Goal: Use online tool/utility: Utilize a website feature to perform a specific function

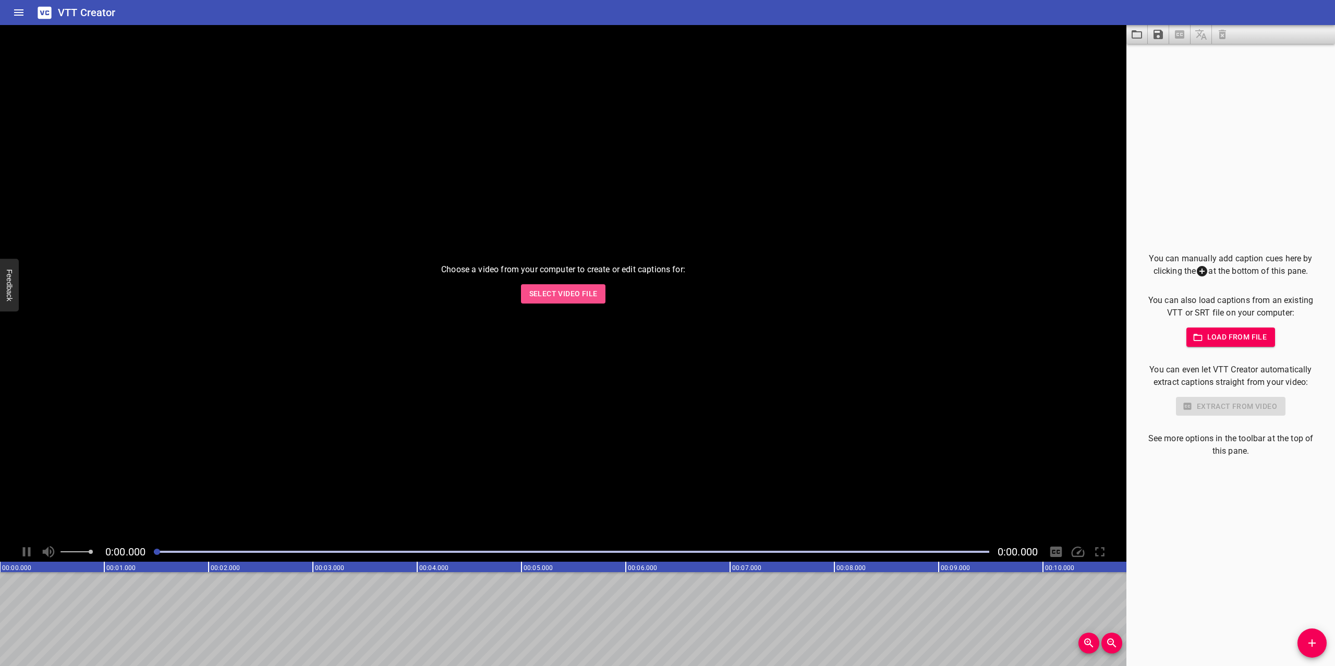
click at [572, 300] on button "Select Video File" at bounding box center [563, 293] width 85 height 19
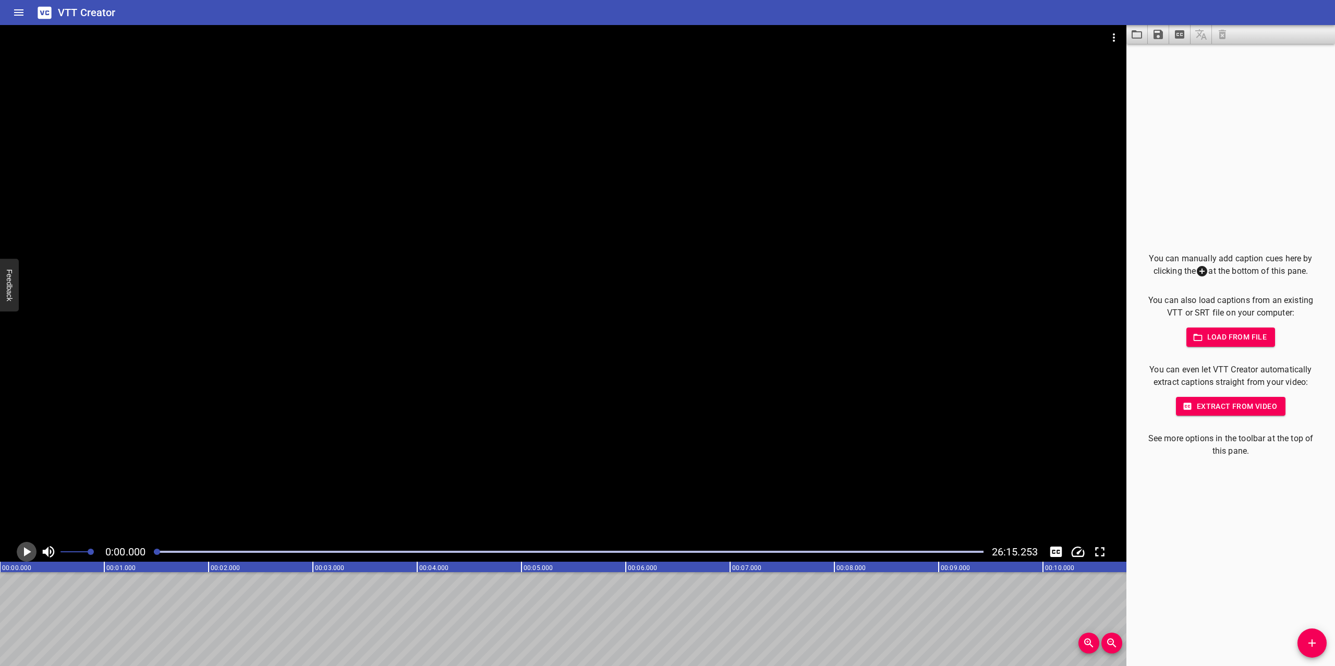
click at [26, 554] on icon "Play/Pause" at bounding box center [27, 551] width 7 height 9
click at [26, 554] on icon "Play/Pause" at bounding box center [27, 552] width 16 height 16
click at [1215, 340] on span "Load from file" at bounding box center [1230, 337] width 72 height 13
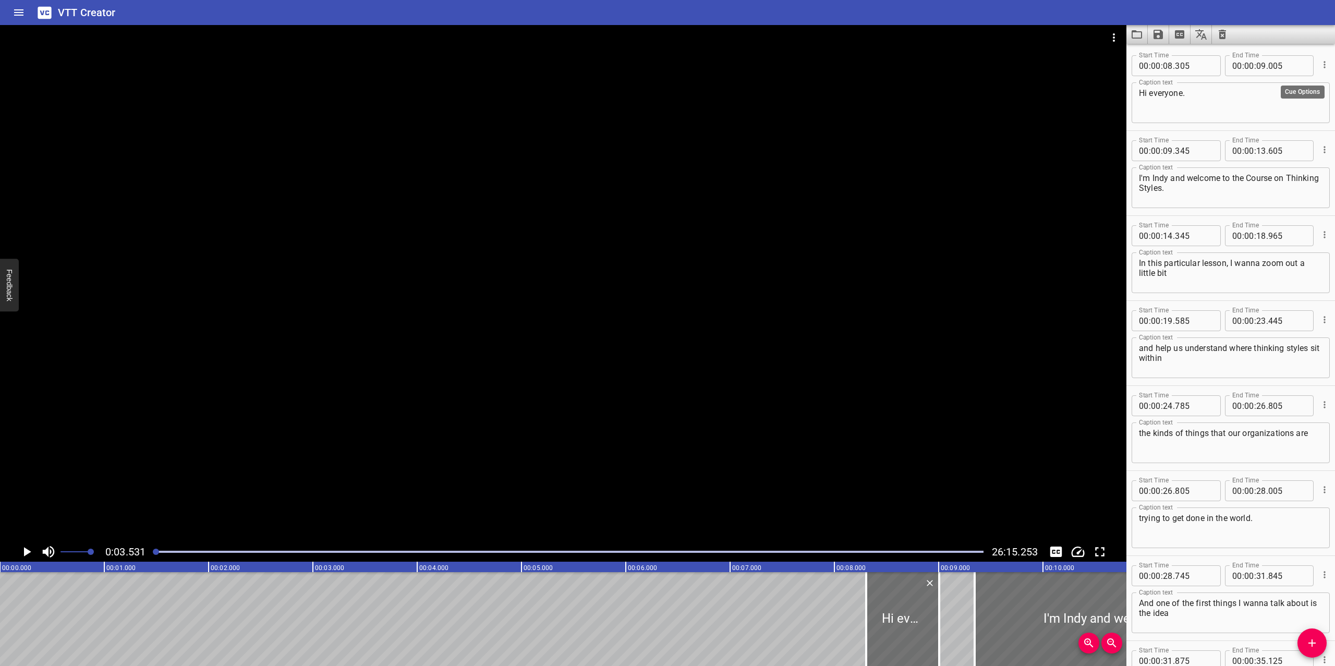
click at [1323, 65] on icon "Cue Options" at bounding box center [1324, 64] width 2 height 7
click at [1261, 8] on div at bounding box center [667, 333] width 1335 height 666
click at [1319, 64] on icon "Cue Options" at bounding box center [1324, 64] width 10 height 10
click at [1309, 645] on div at bounding box center [667, 333] width 1335 height 666
click at [1309, 645] on icon "Add Cue" at bounding box center [1311, 643] width 13 height 13
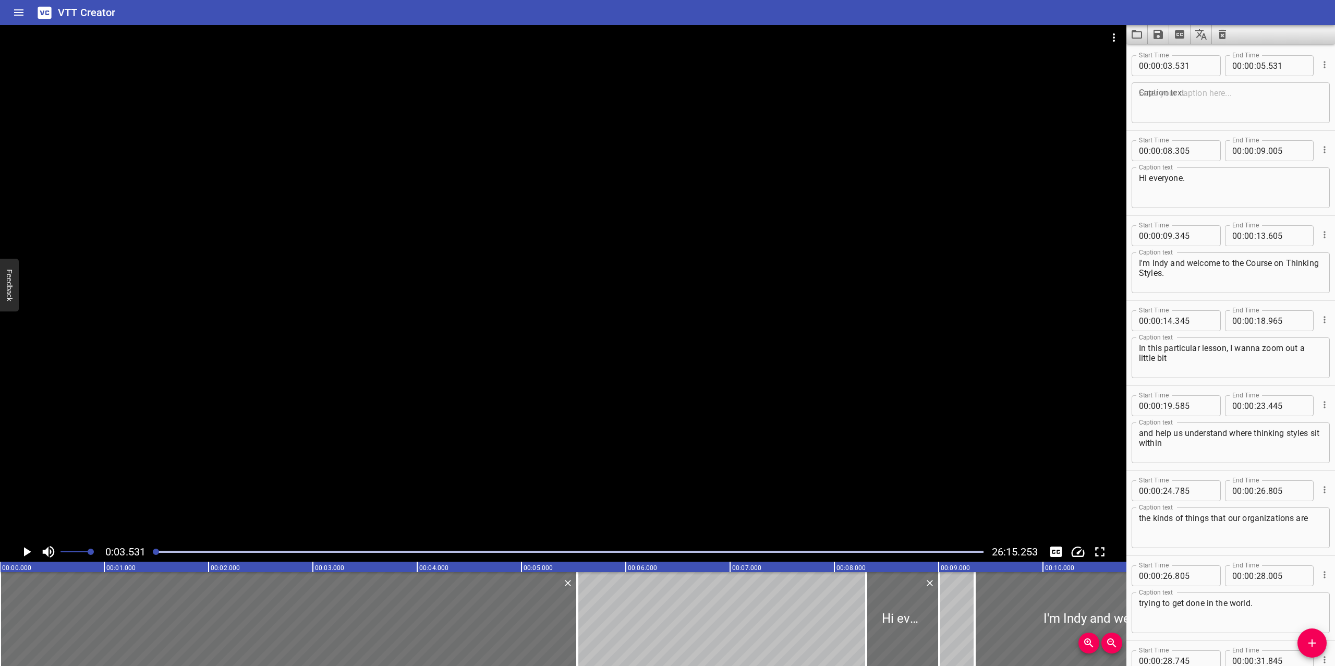
drag, startPoint x: 369, startPoint y: 600, endPoint x: 0, endPoint y: 596, distance: 368.6
click at [0, 596] on div at bounding box center [0, 619] width 2 height 94
type input "00"
type input "000"
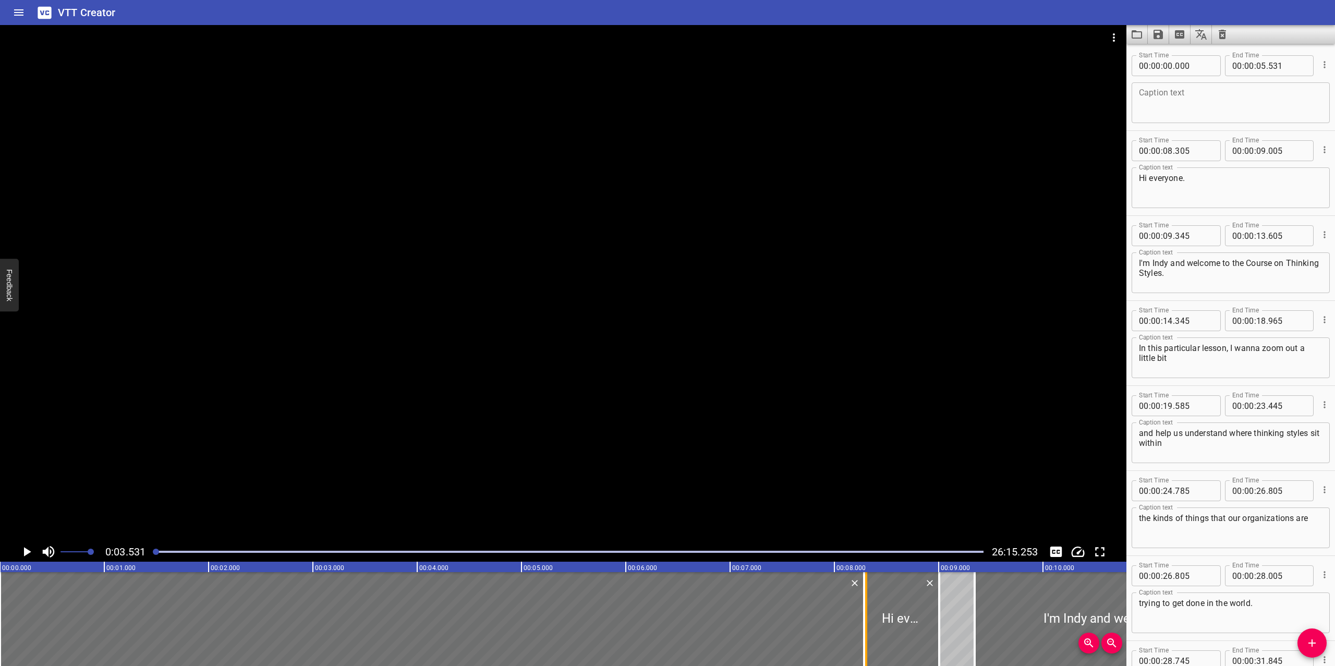
drag, startPoint x: 579, startPoint y: 606, endPoint x: 866, endPoint y: 610, distance: 287.3
type input "08"
type input "286"
click at [509, 614] on div at bounding box center [432, 619] width 864 height 94
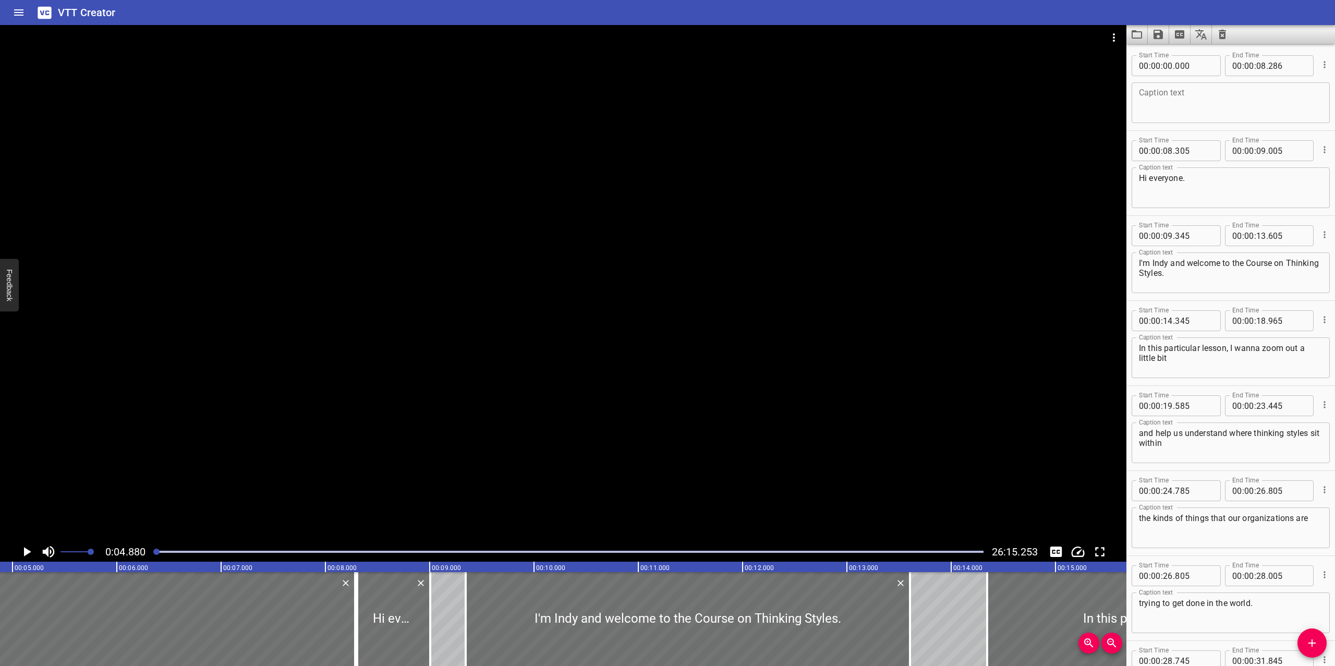
click at [1223, 101] on textarea at bounding box center [1231, 103] width 184 height 30
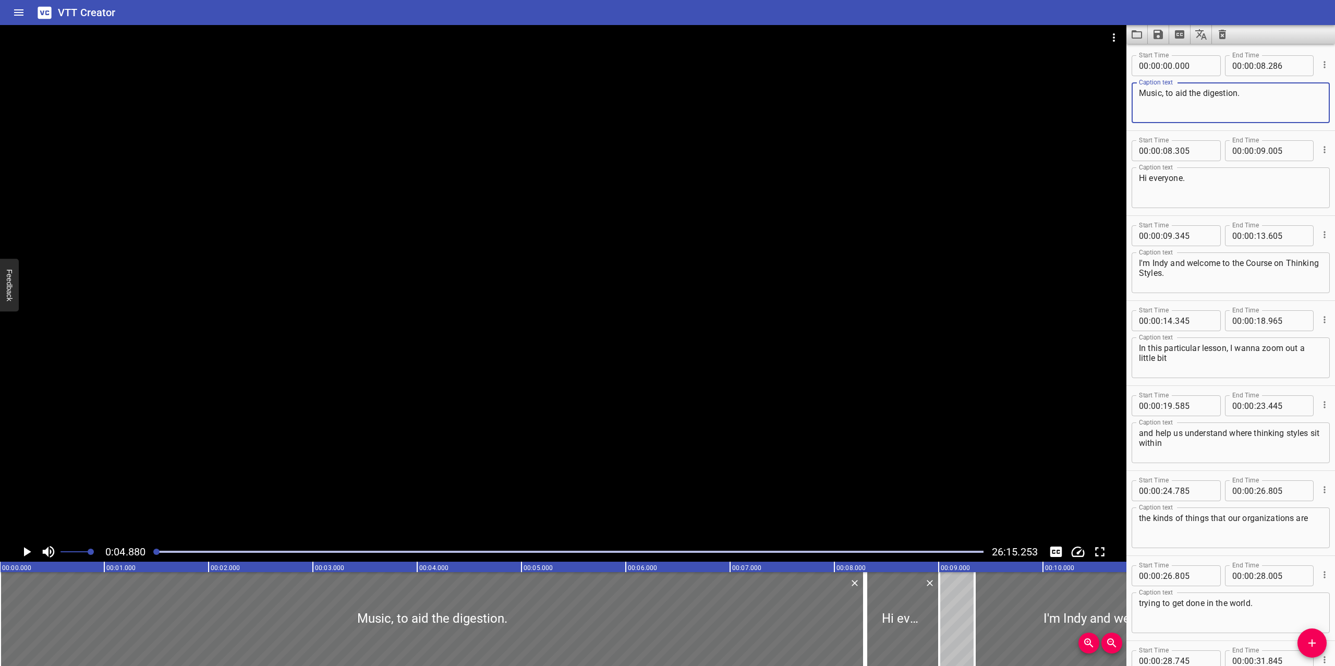
type textarea "Music, to aid the digestion."
click at [5, 273] on button "Feedback" at bounding box center [9, 285] width 19 height 53
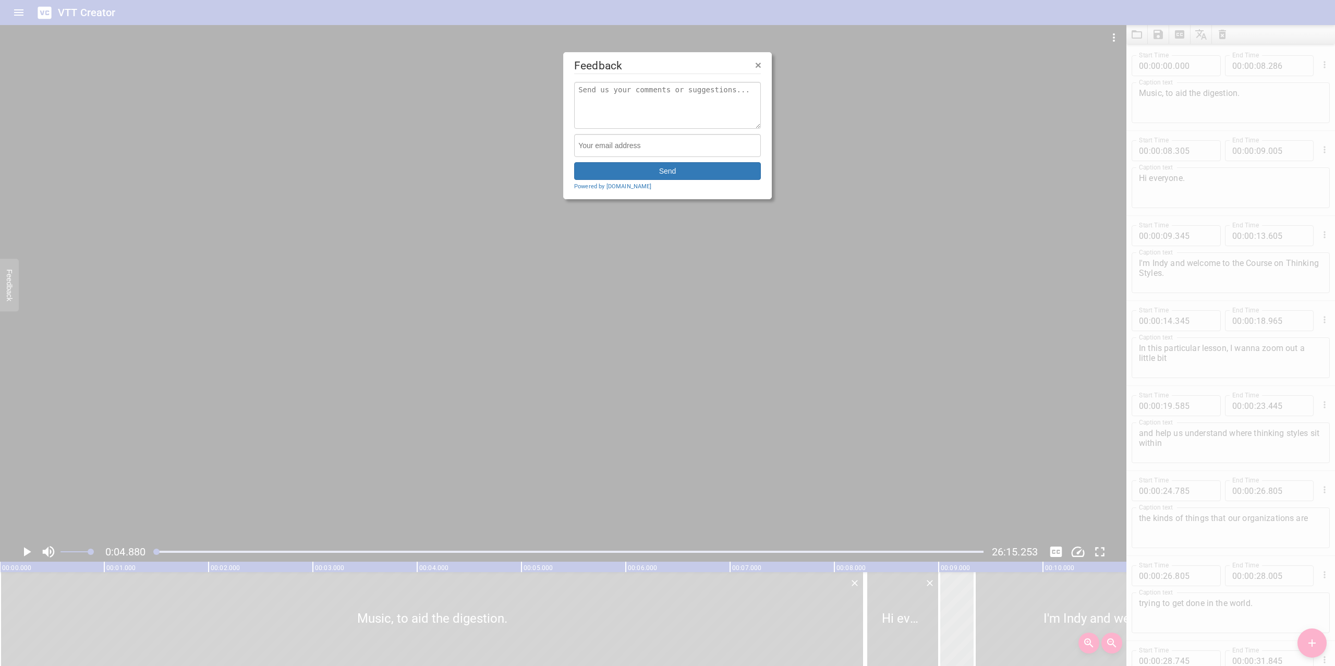
click at [755, 65] on span "×" at bounding box center [758, 65] width 6 height 12
click at [759, 66] on div at bounding box center [563, 51] width 1126 height 52
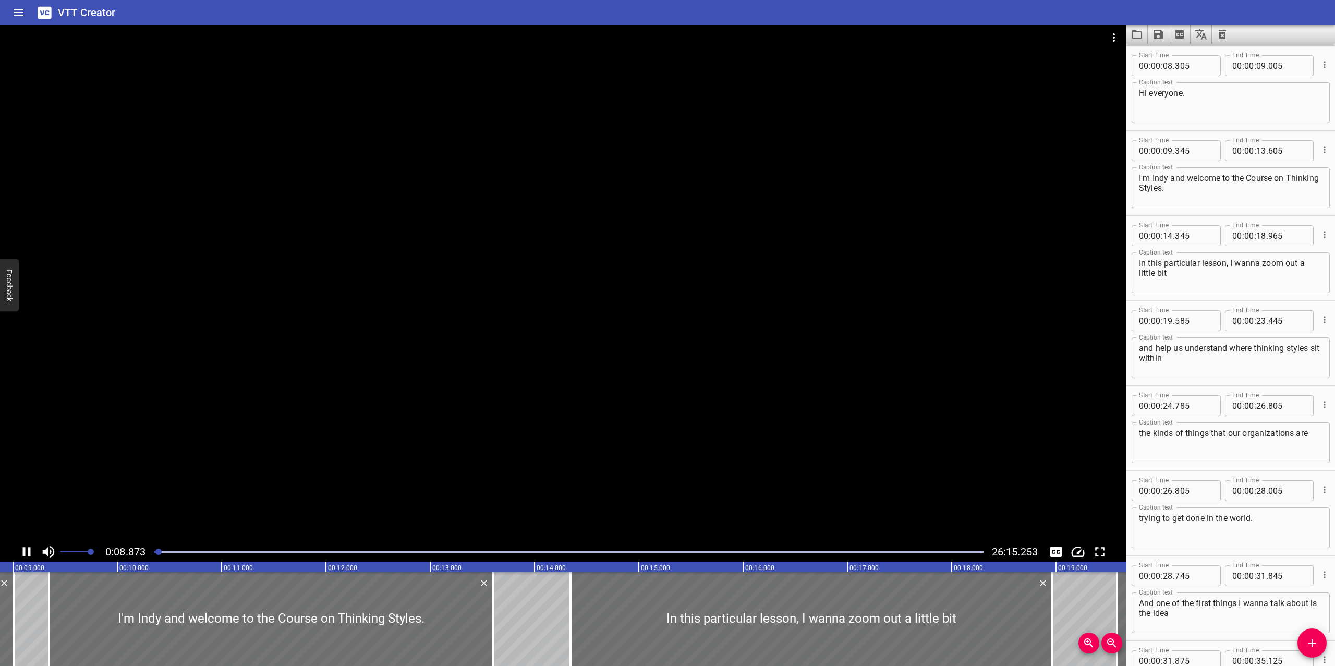
scroll to position [0, 952]
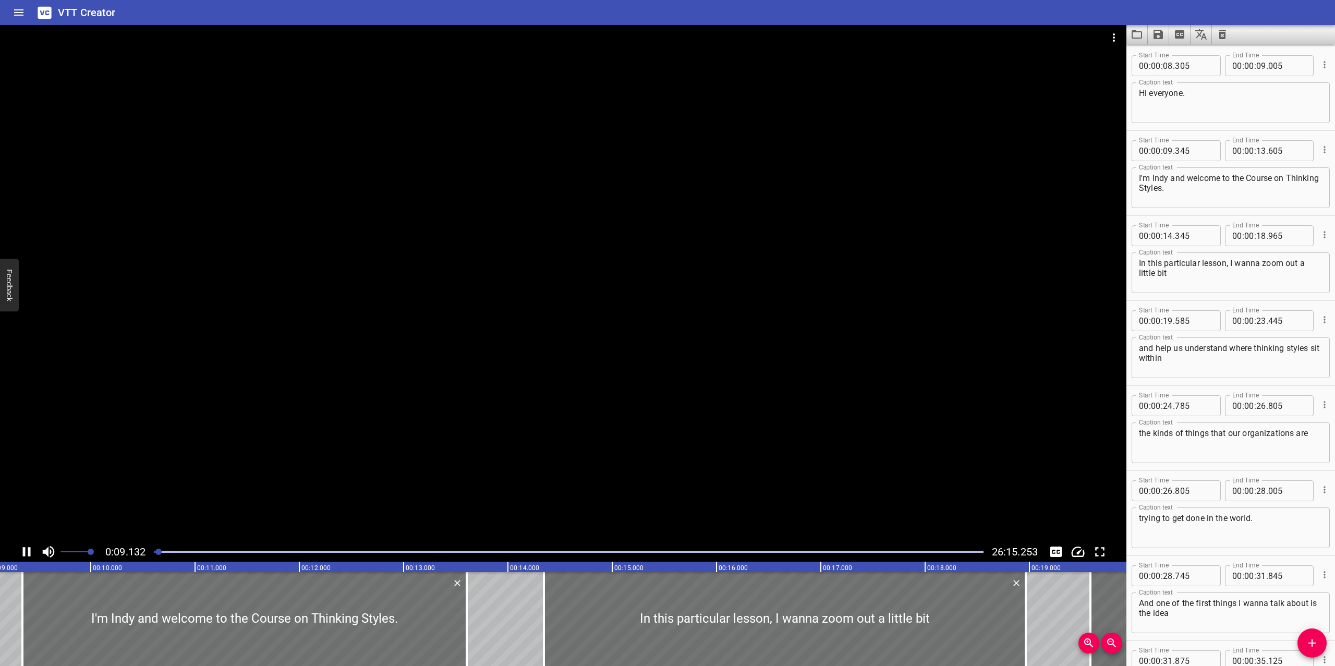
click at [27, 548] on icon "Play/Pause" at bounding box center [27, 552] width 16 height 16
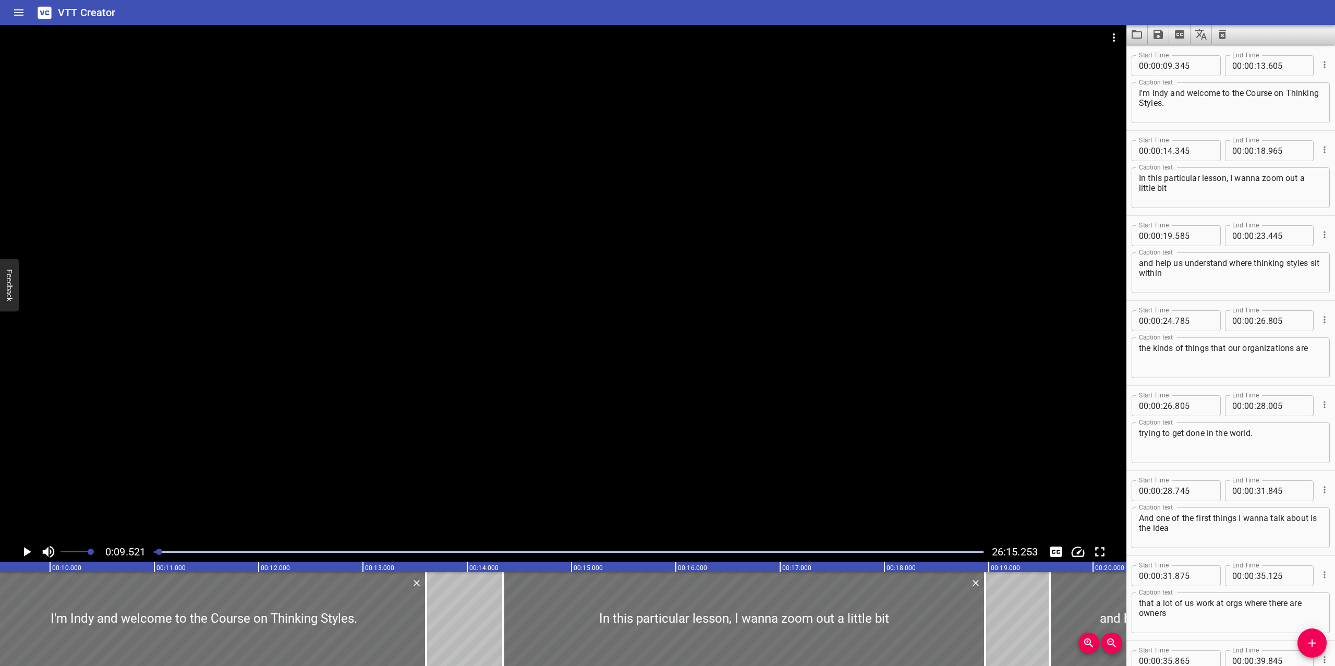
scroll to position [0, 0]
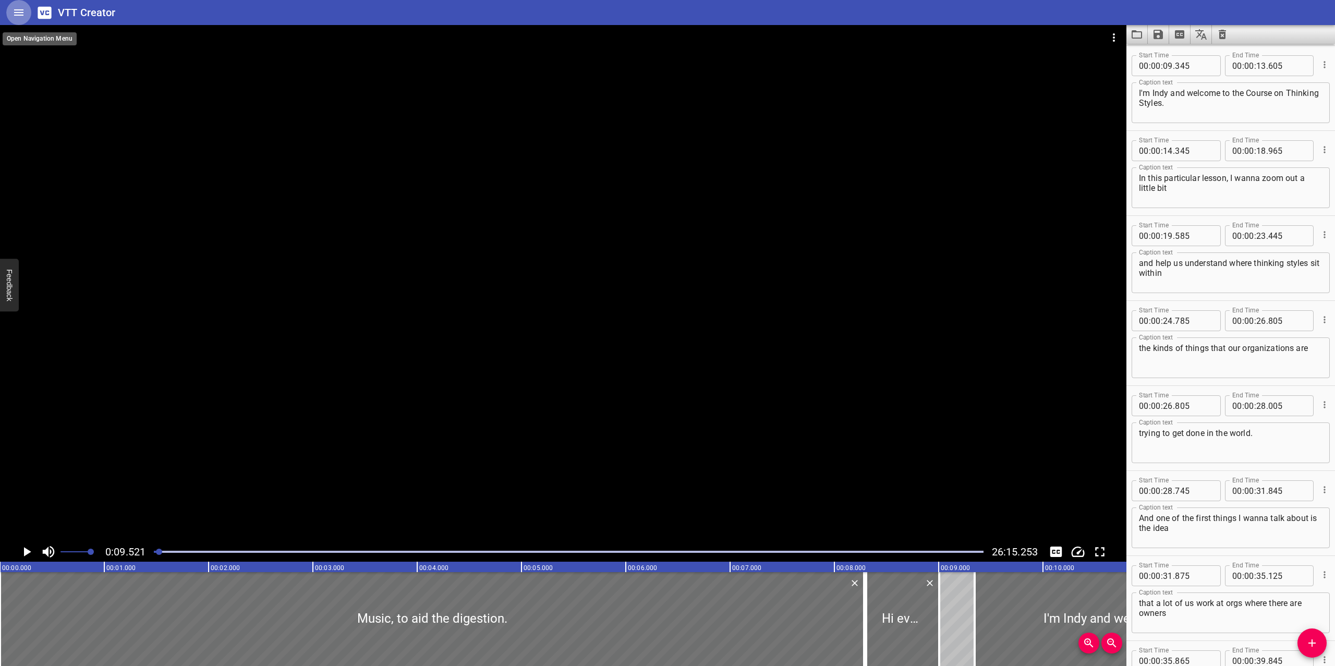
click at [22, 15] on icon "Home" at bounding box center [18, 12] width 9 height 6
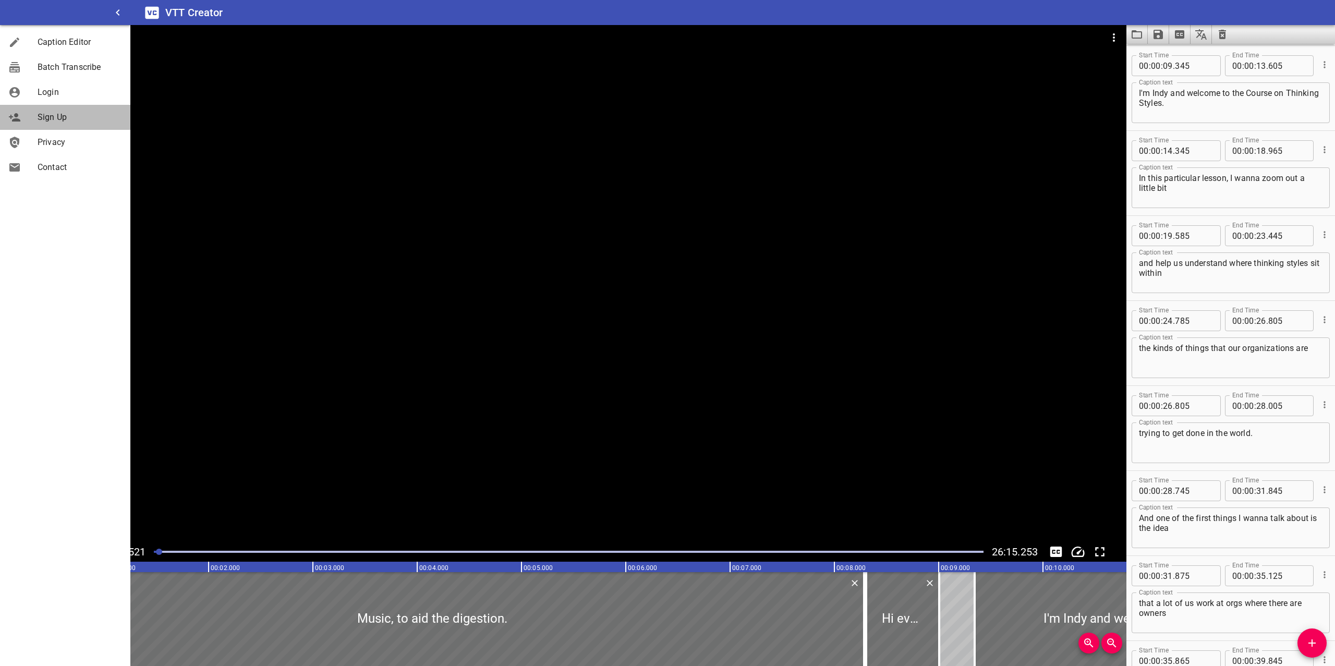
click at [38, 119] on span "Sign Up" at bounding box center [80, 117] width 84 height 13
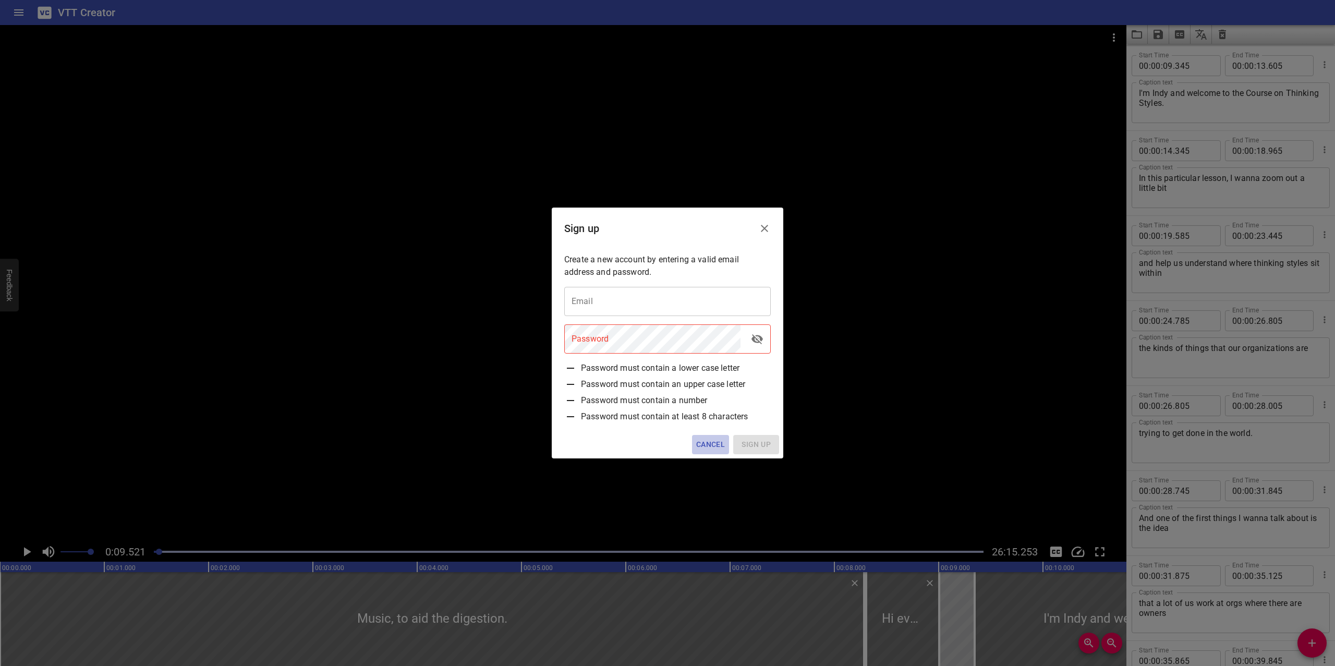
click at [702, 446] on span "Cancel" at bounding box center [710, 444] width 29 height 13
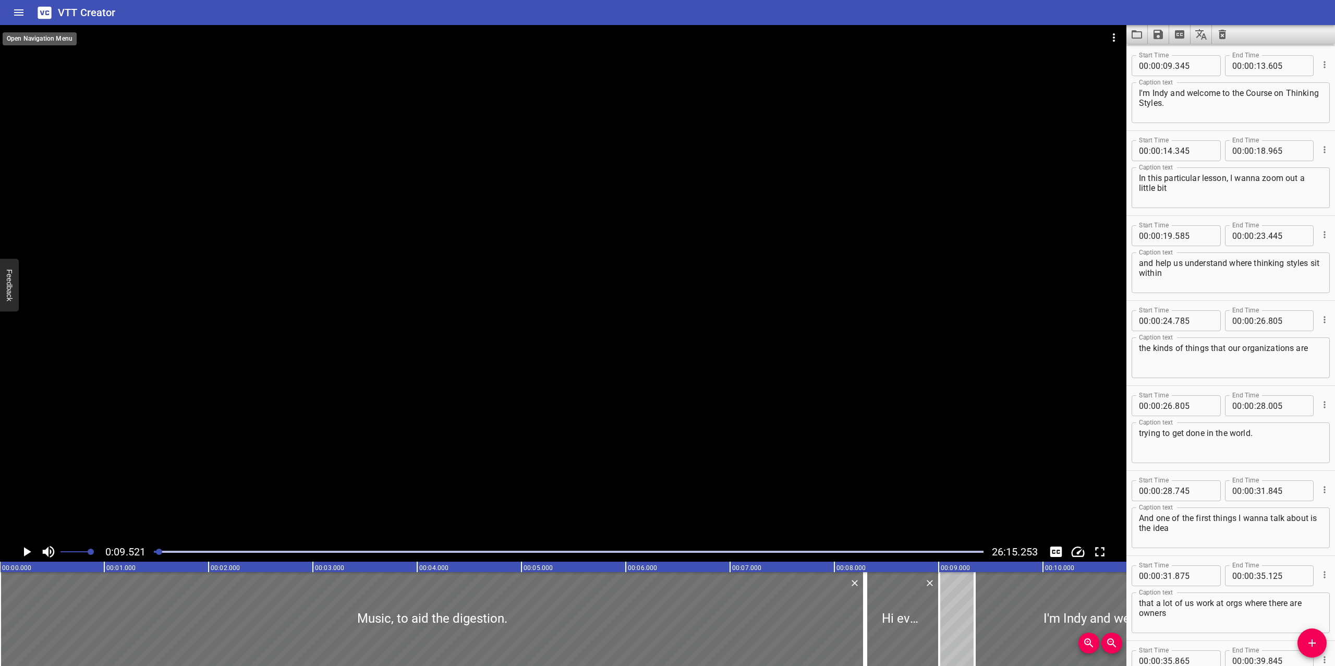
click at [23, 7] on icon "Home" at bounding box center [19, 12] width 13 height 13
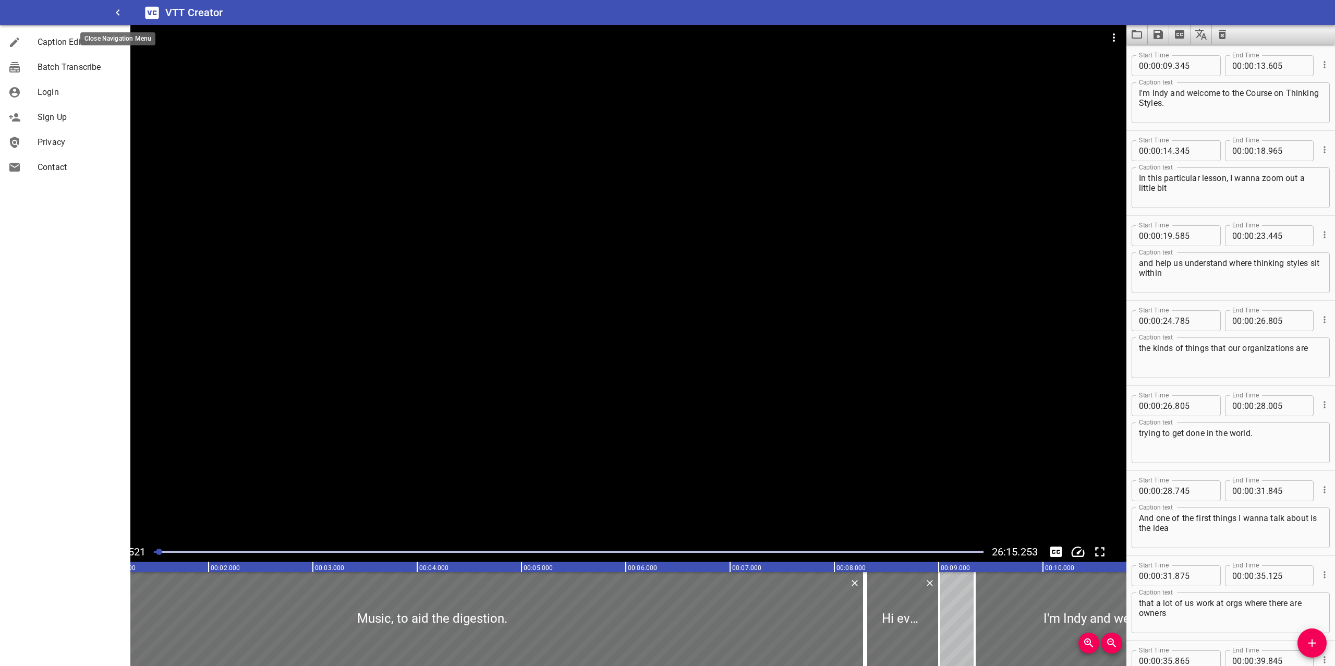
click at [118, 10] on icon "button" at bounding box center [118, 12] width 4 height 6
